Goal: Information Seeking & Learning: Learn about a topic

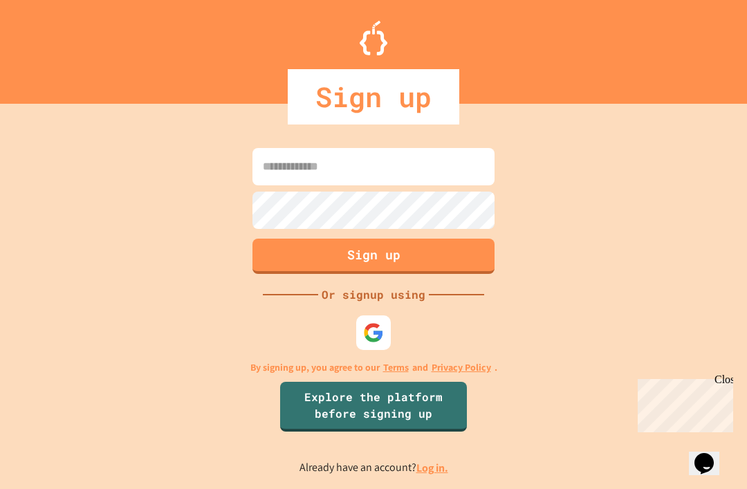
click at [438, 185] on input at bounding box center [373, 166] width 242 height 37
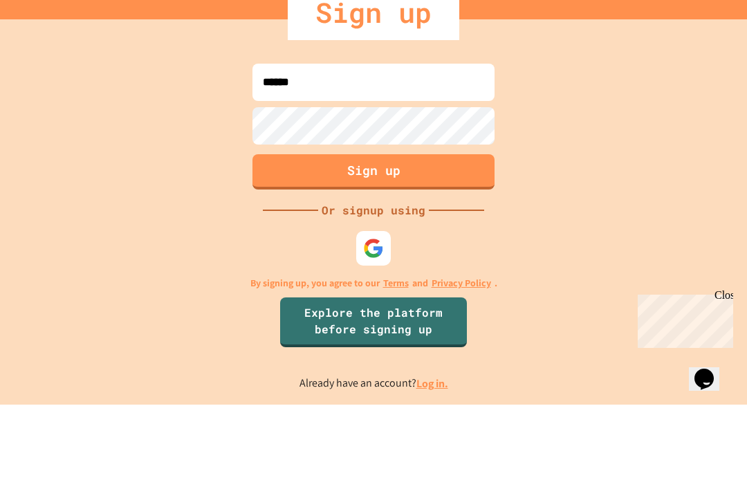
click at [99, 140] on div "****** Sign up Or signup using By signing up, you agree to our Terms and Privac…" at bounding box center [373, 309] width 747 height 357
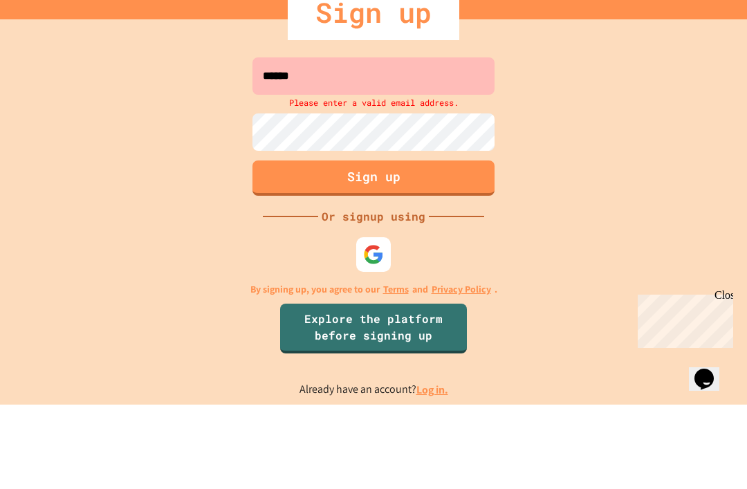
scroll to position [44, 0]
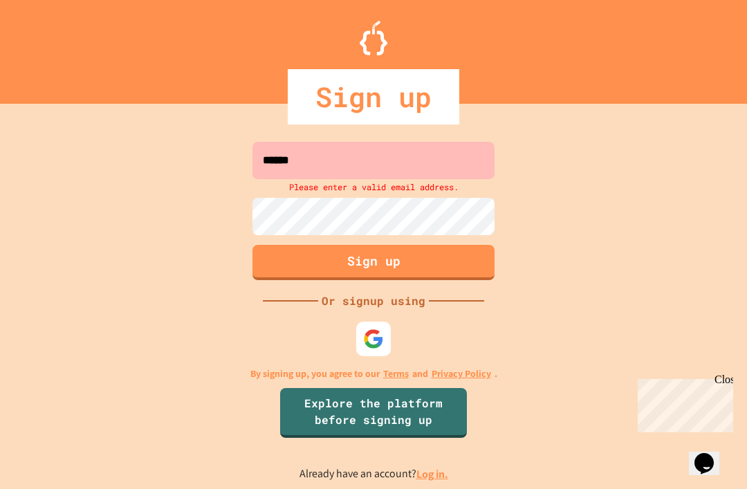
click at [453, 142] on input "******" at bounding box center [373, 160] width 242 height 37
type input "**********"
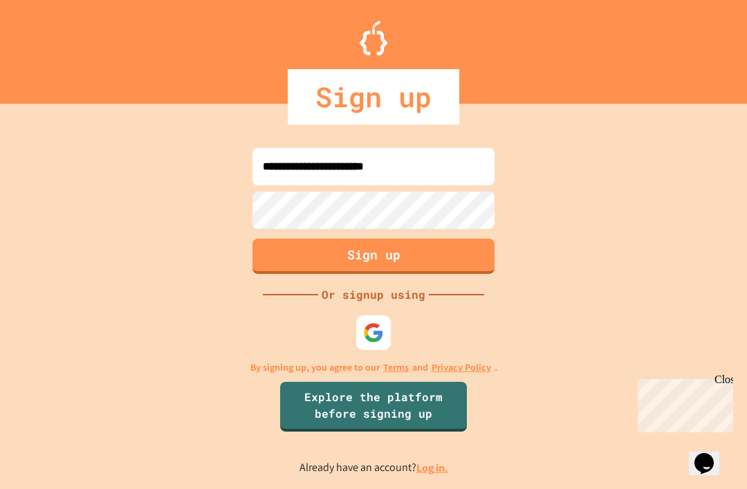
click at [431, 460] on link "Log in." at bounding box center [432, 467] width 32 height 15
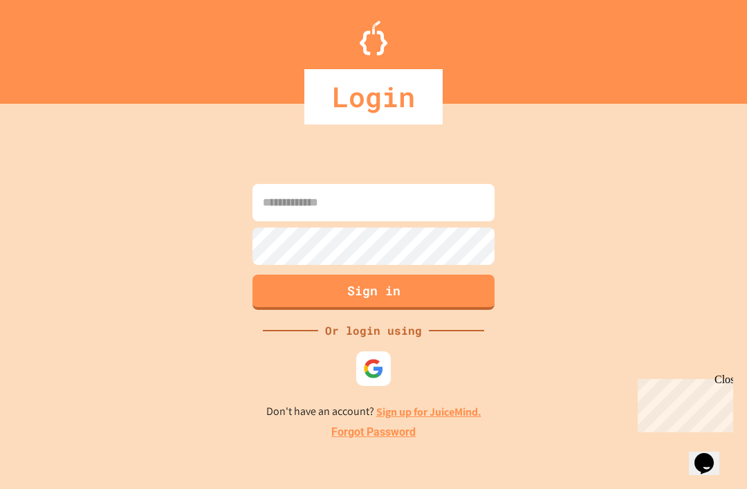
click at [278, 184] on input at bounding box center [373, 202] width 242 height 37
type input "*"
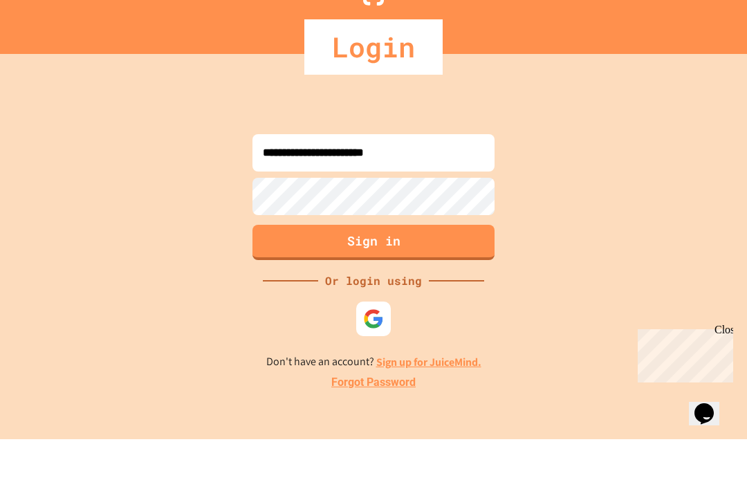
type input "**********"
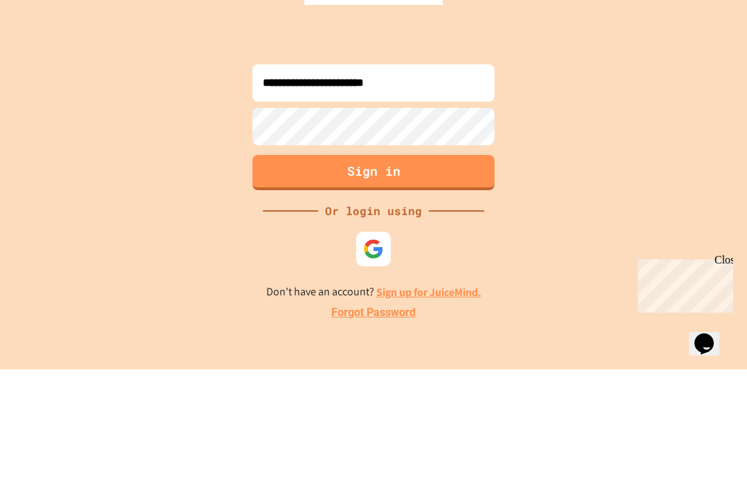
click at [292, 274] on button "Sign in" at bounding box center [373, 291] width 242 height 35
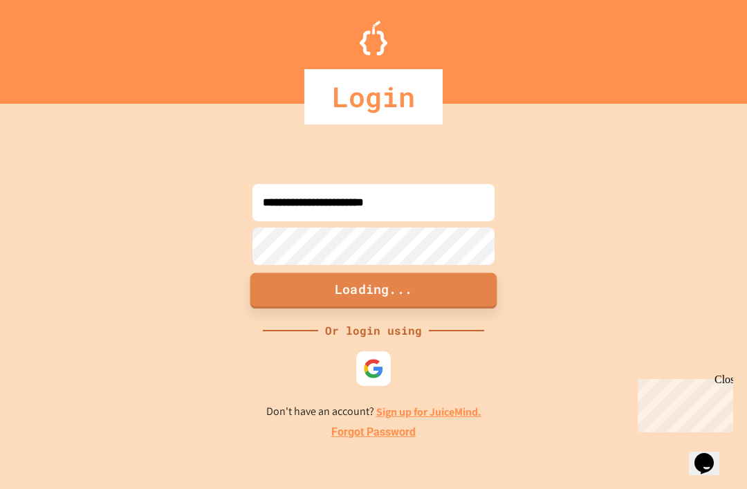
scroll to position [3, 0]
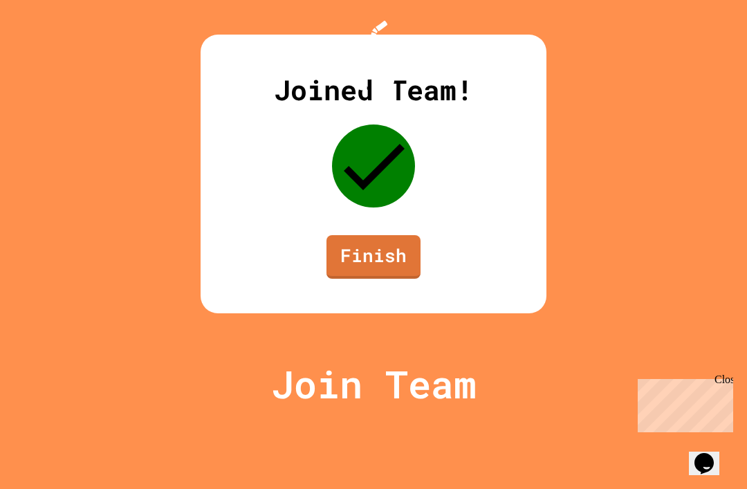
click at [397, 279] on link "Finish" at bounding box center [373, 257] width 94 height 44
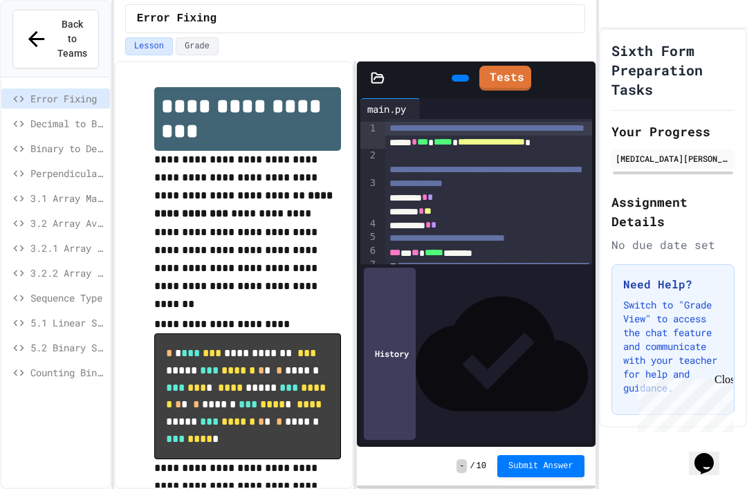
click at [734, 377] on div "Sixth Form Preparation Tasks Your Progress [MEDICAL_DATA][PERSON_NAME] Assignme…" at bounding box center [673, 227] width 148 height 399
click at [727, 376] on div "Close" at bounding box center [722, 381] width 17 height 17
click at [46, 116] on span "Decimal to Binary Conversion" at bounding box center [67, 123] width 74 height 15
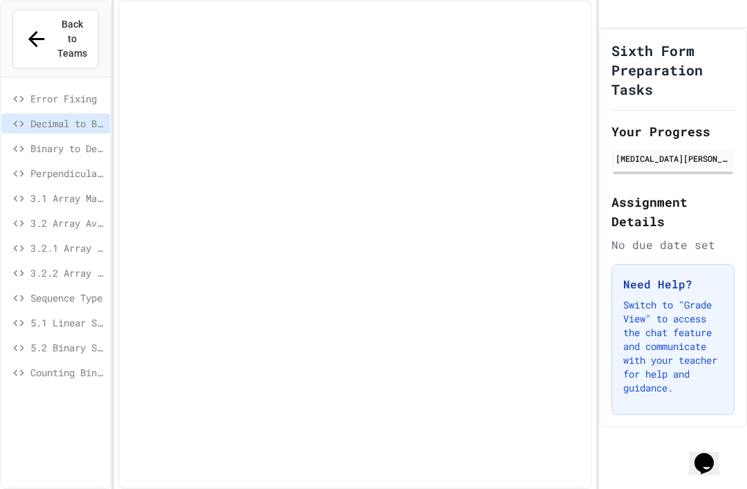
click at [45, 91] on span "Error Fixing" at bounding box center [67, 98] width 74 height 15
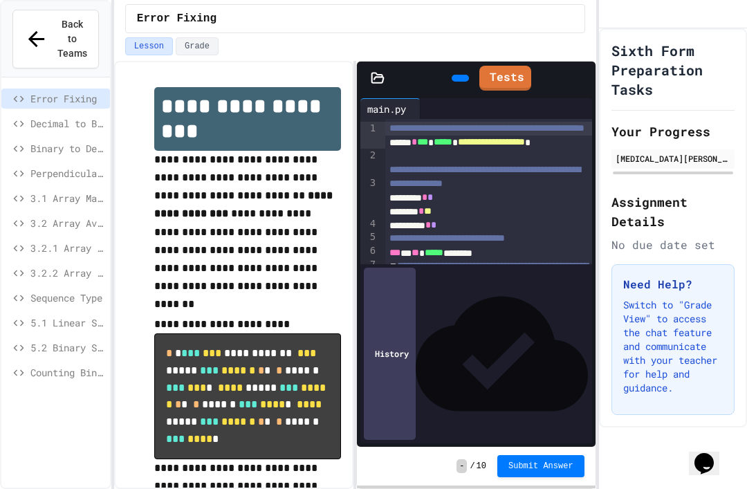
click at [49, 116] on span "Decimal to Binary Conversion" at bounding box center [67, 123] width 74 height 15
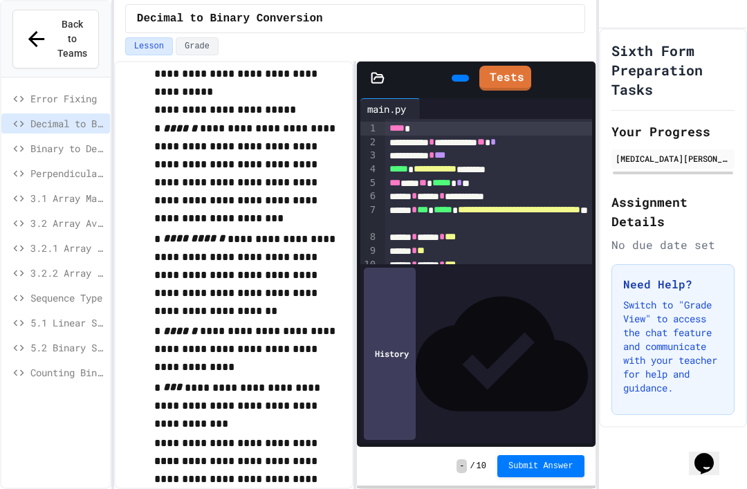
scroll to position [379, 0]
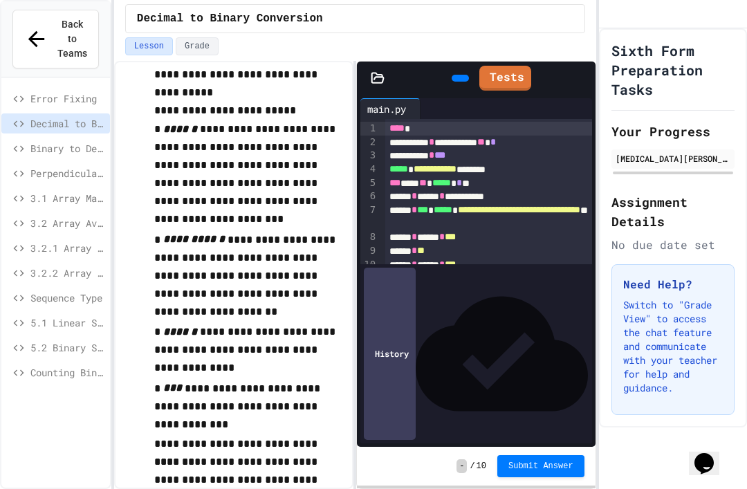
click at [44, 288] on div "Sequence Type" at bounding box center [55, 298] width 109 height 20
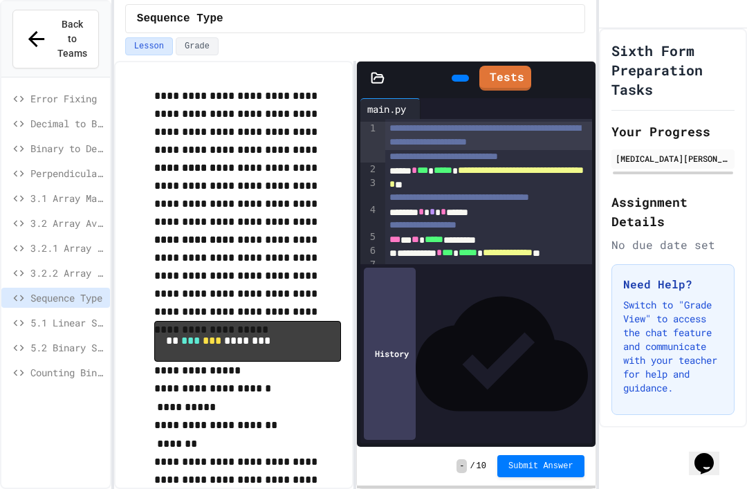
click at [50, 91] on span "Error Fixing" at bounding box center [67, 98] width 74 height 15
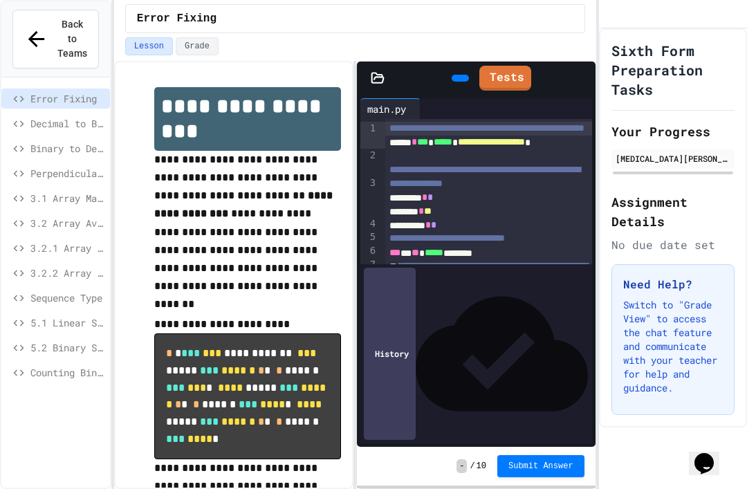
click at [57, 21] on span "Back to Teams" at bounding box center [72, 39] width 30 height 44
